Goal: Transaction & Acquisition: Book appointment/travel/reservation

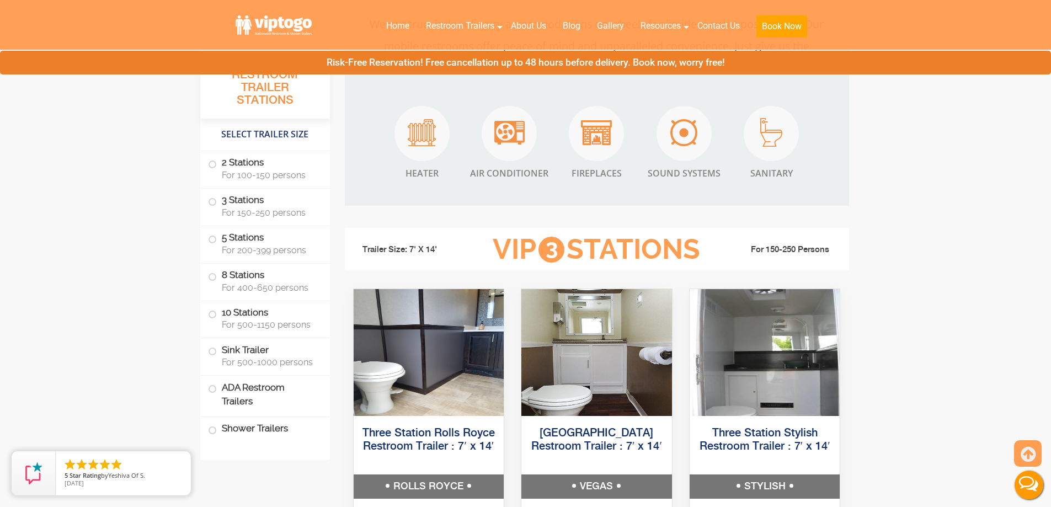
scroll to position [1214, 0]
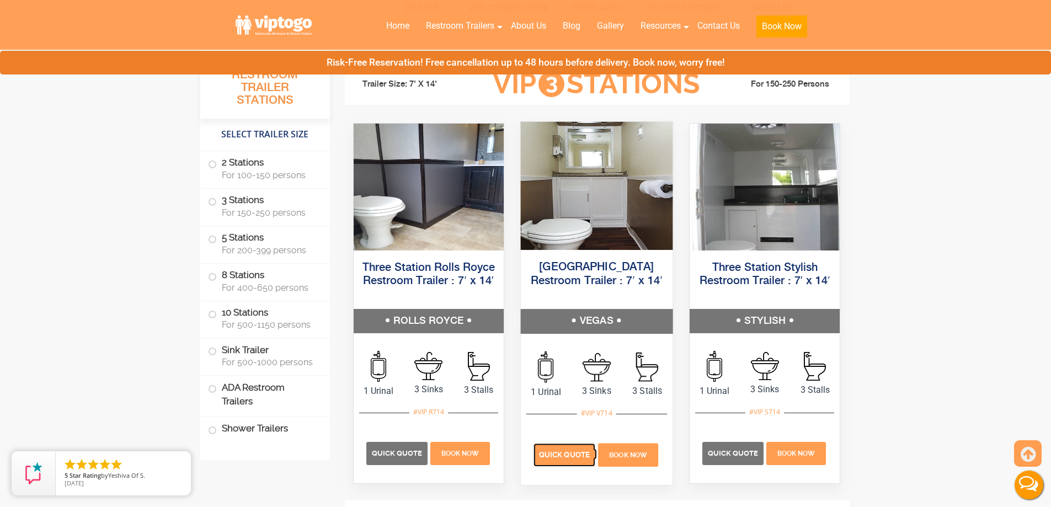
click at [567, 453] on span "Quick Quote" at bounding box center [564, 454] width 51 height 8
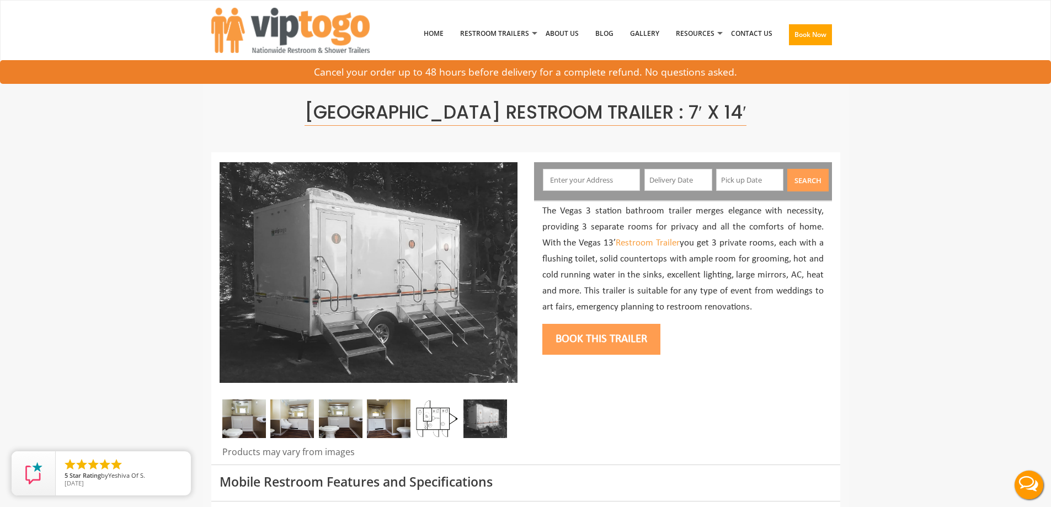
click at [579, 189] on input "text" at bounding box center [591, 180] width 97 height 22
type input "Lakewood, NJ, USA"
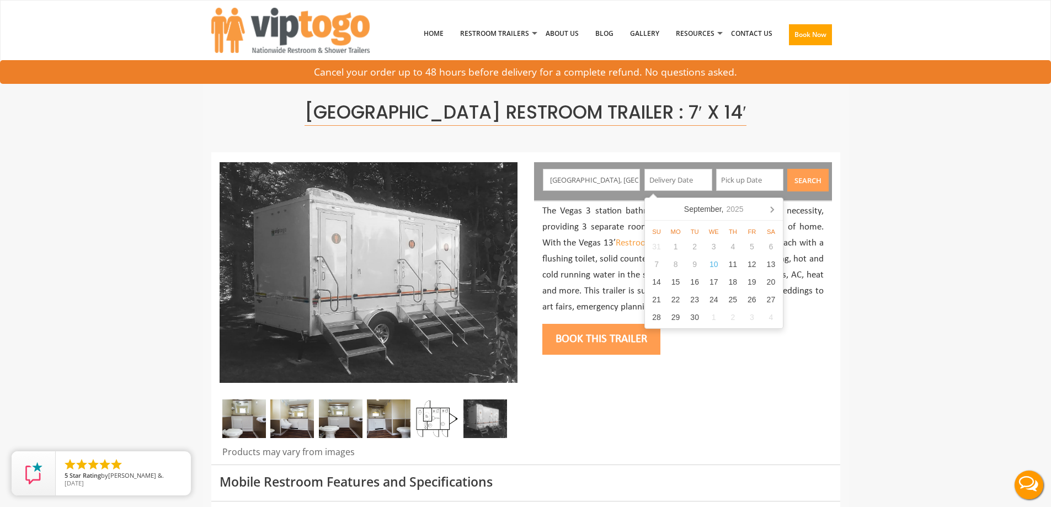
click at [664, 185] on input "text" at bounding box center [678, 180] width 68 height 22
click at [752, 285] on div "19" at bounding box center [752, 282] width 19 height 18
type input "09/19/2025"
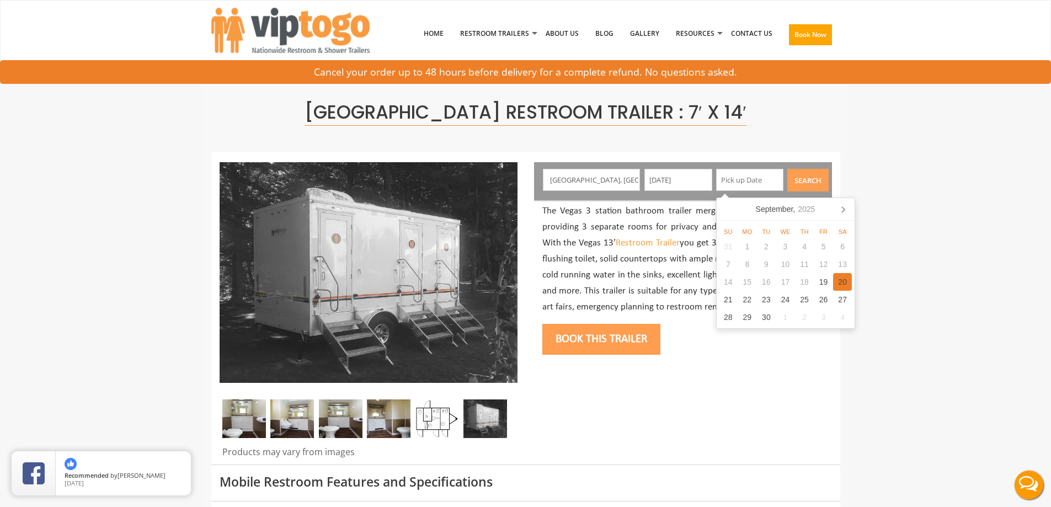
click at [846, 281] on div "20" at bounding box center [842, 282] width 19 height 18
type input "09/20/2025"
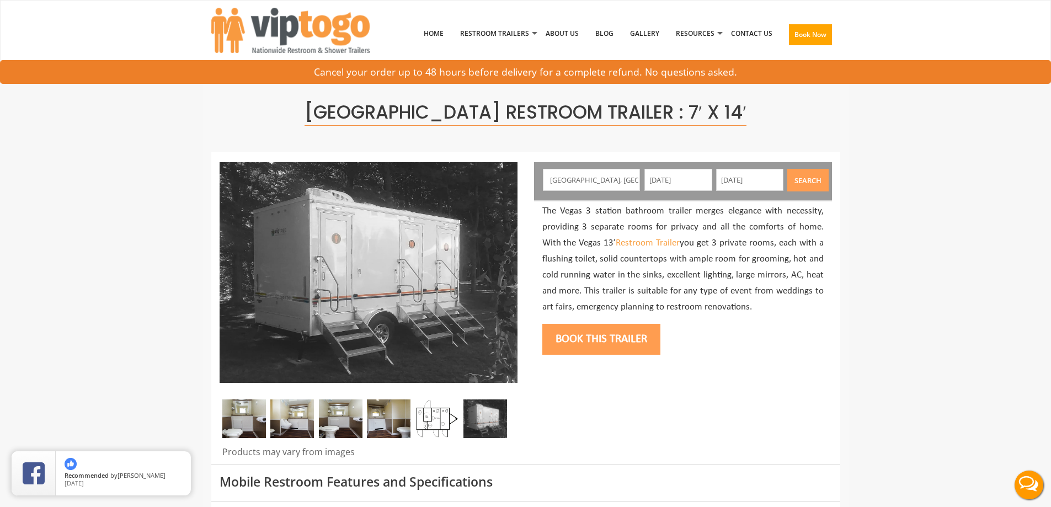
click at [817, 180] on button "Search" at bounding box center [807, 180] width 41 height 23
